Goal: Information Seeking & Learning: Find specific fact

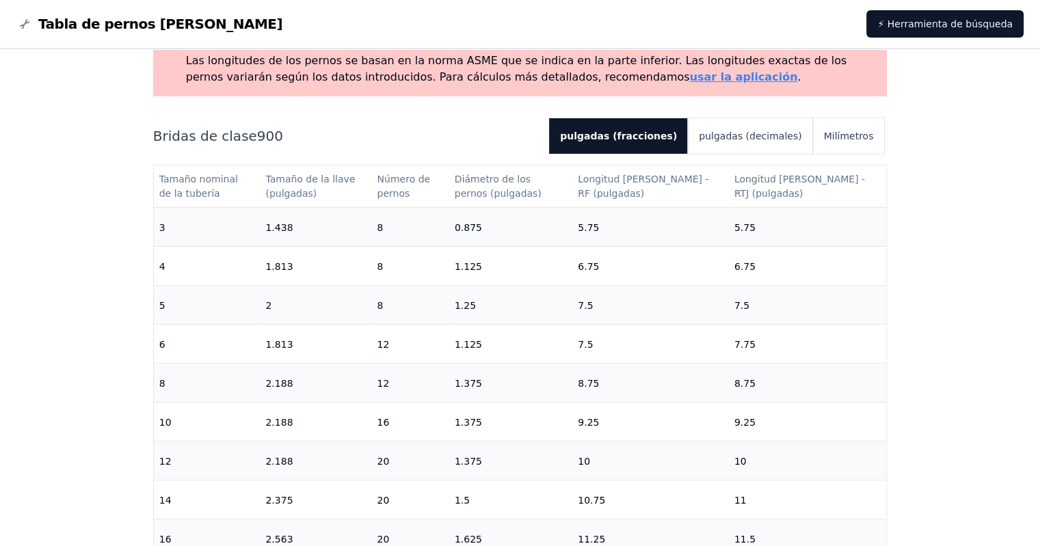
scroll to position [68, 0]
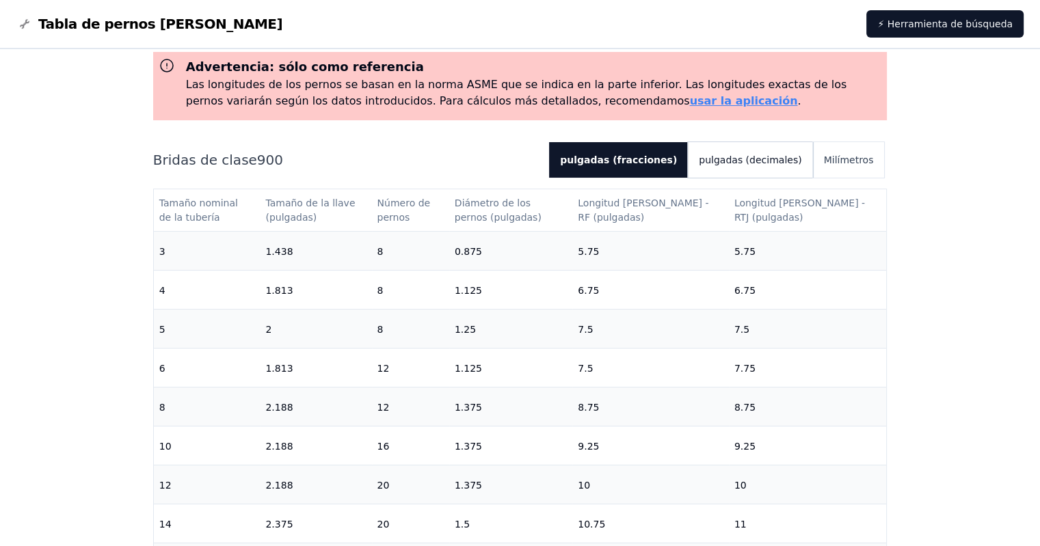
click at [778, 154] on font "pulgadas (decimales)" at bounding box center [749, 159] width 103 height 11
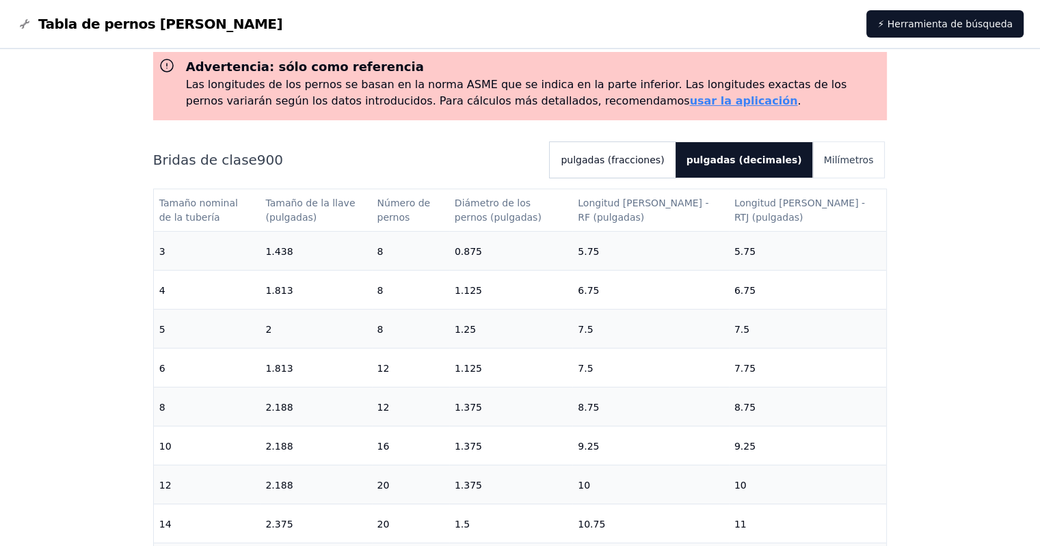
click at [664, 154] on font "pulgadas (fracciones)" at bounding box center [611, 159] width 103 height 11
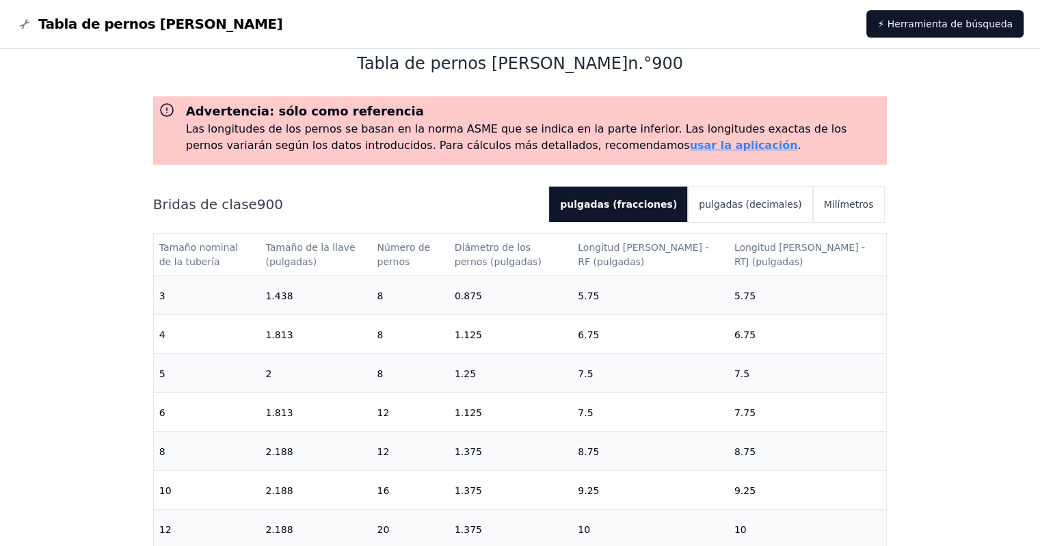
scroll to position [0, 0]
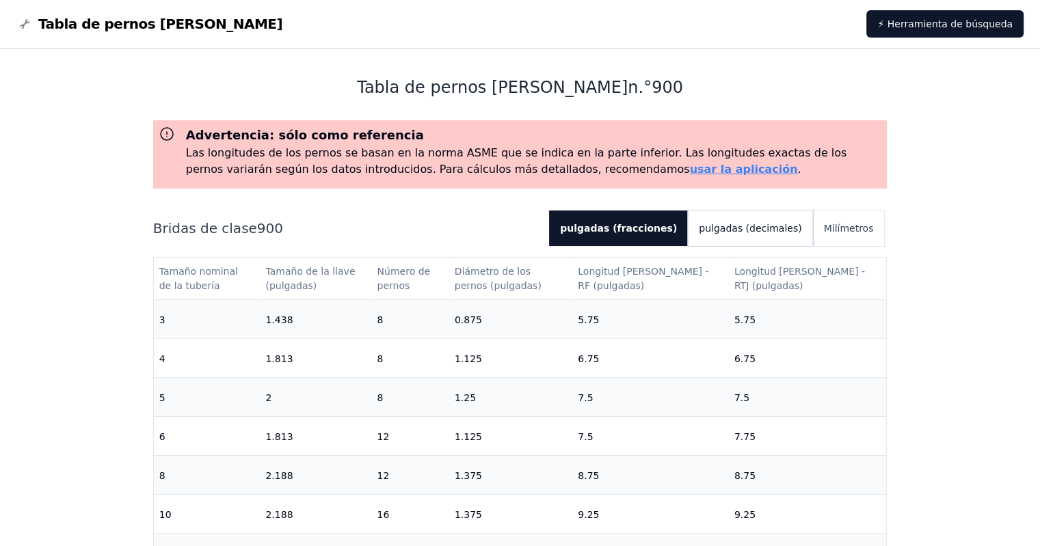
click at [799, 223] on font "pulgadas (decimales)" at bounding box center [749, 228] width 103 height 11
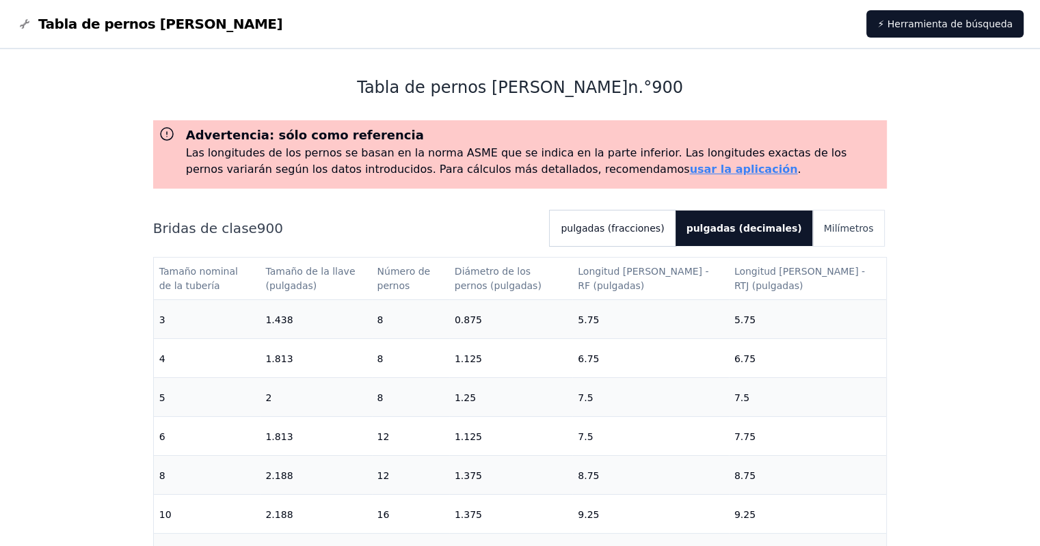
click at [664, 223] on font "pulgadas (fracciones)" at bounding box center [611, 228] width 103 height 11
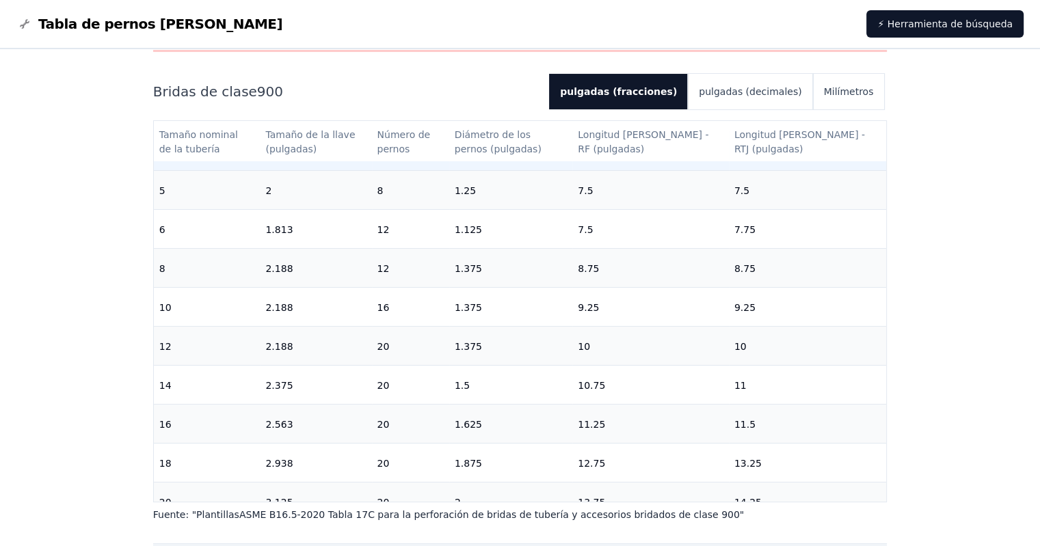
scroll to position [408, 0]
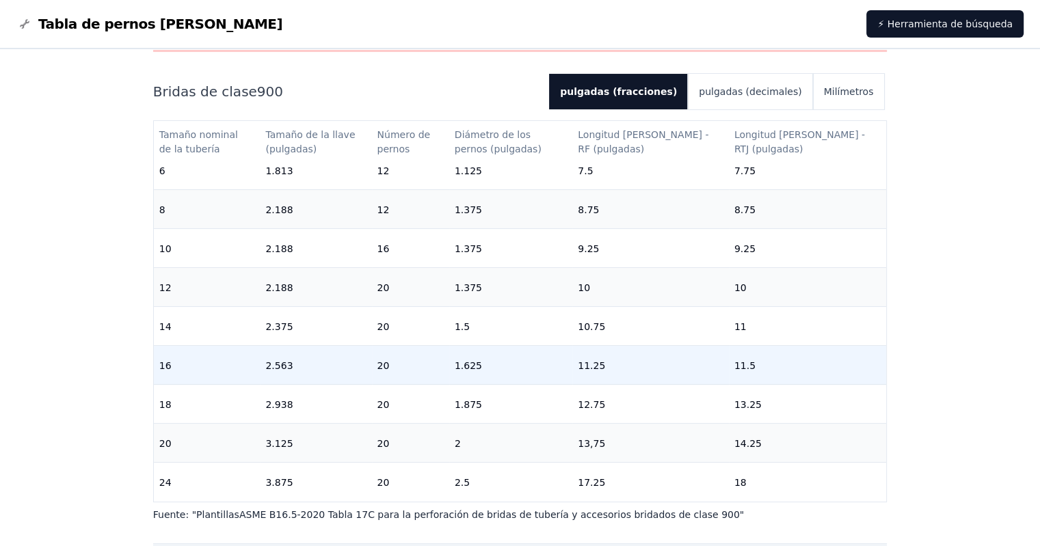
click at [164, 346] on td "16" at bounding box center [207, 365] width 107 height 39
click at [178, 346] on td "16" at bounding box center [207, 365] width 107 height 39
click at [629, 346] on td "11.25" at bounding box center [650, 365] width 157 height 39
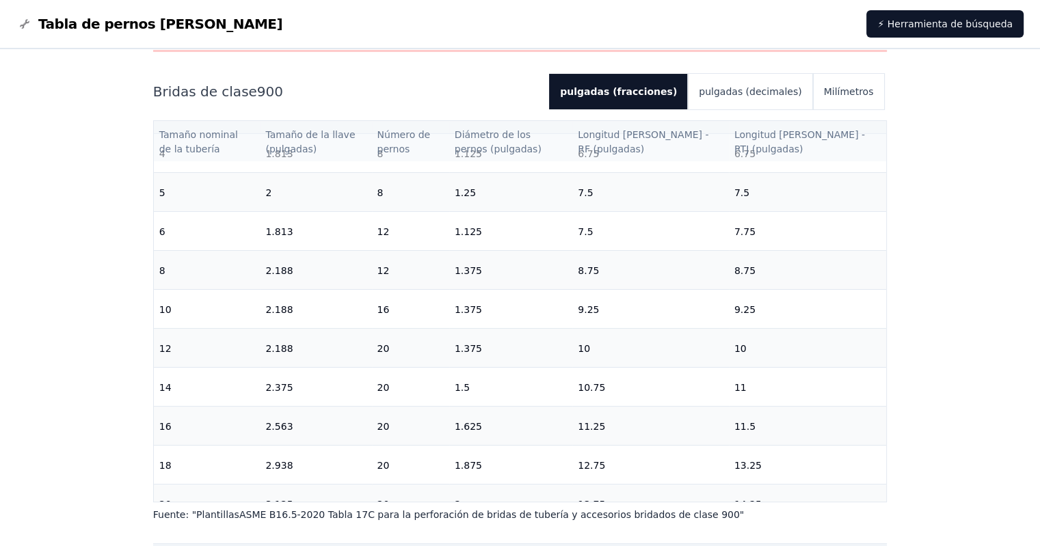
click at [763, 121] on th "Longitud [PERSON_NAME] - RTJ (pulgadas)" at bounding box center [808, 141] width 158 height 41
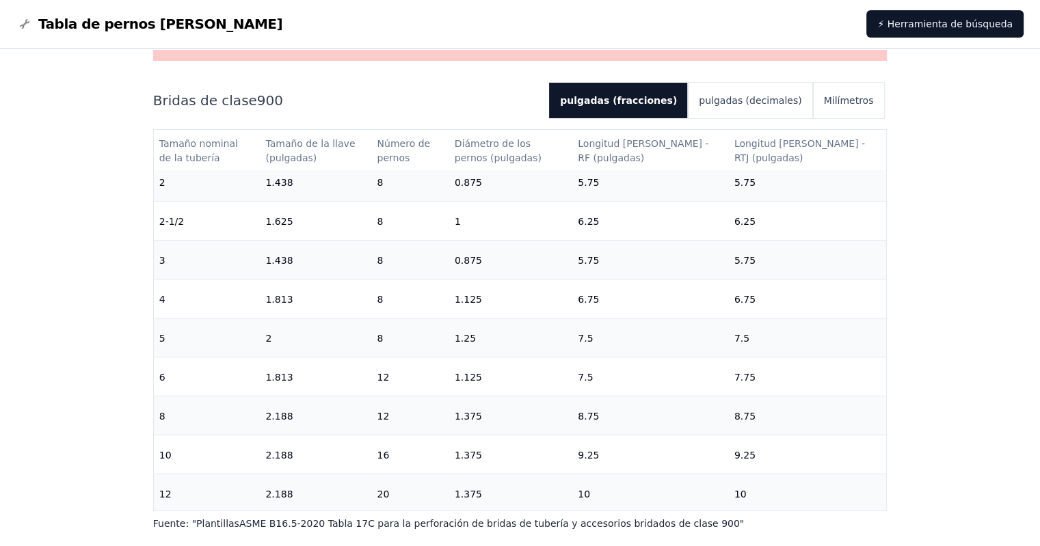
scroll to position [0, 0]
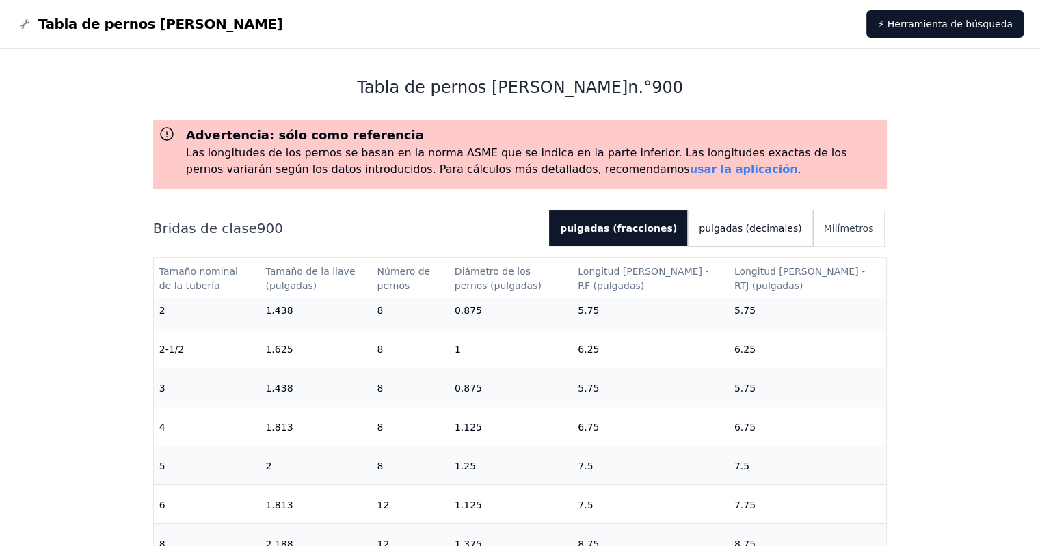
click at [765, 211] on button "pulgadas (decimales)" at bounding box center [750, 229] width 124 height 36
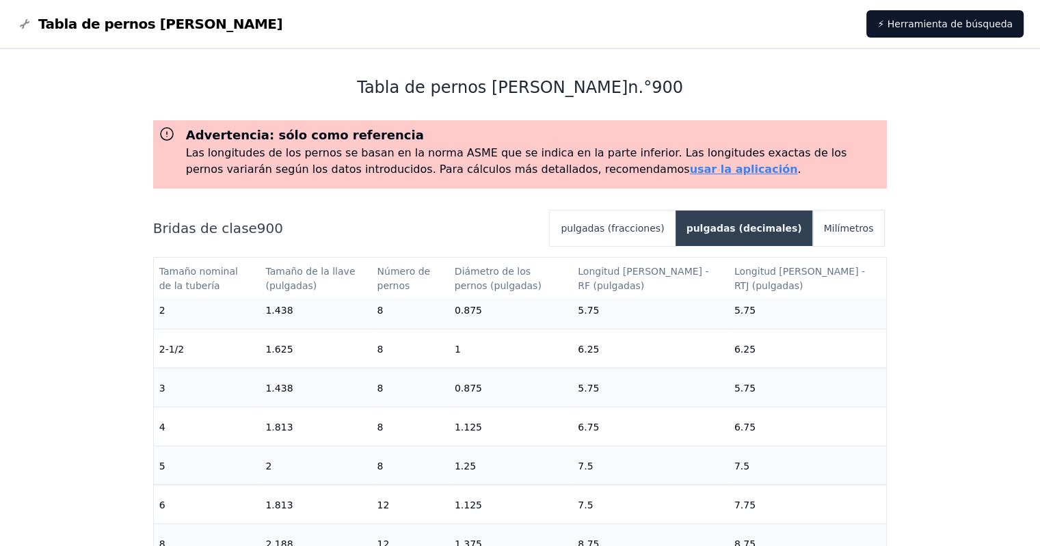
click at [765, 211] on button "pulgadas (decimales)" at bounding box center [743, 229] width 137 height 36
